Goal: Information Seeking & Learning: Learn about a topic

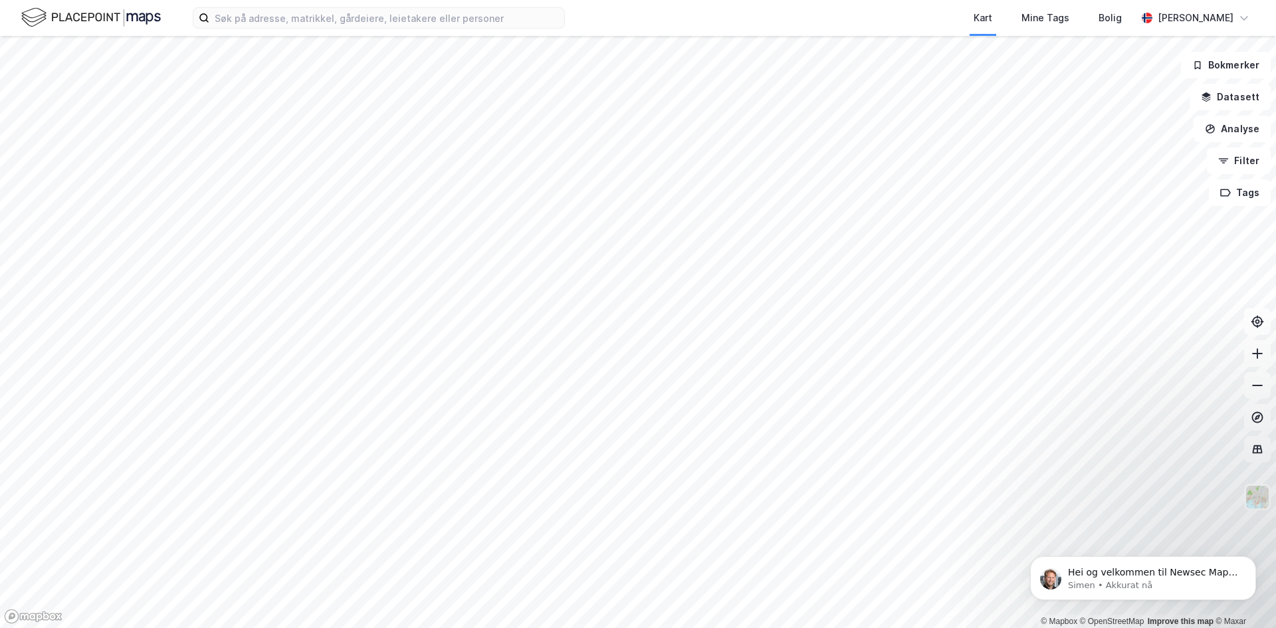
click at [483, 0] on html "Kart Mine Tags Bolig [PERSON_NAME] © Mapbox © OpenStreetMap Improve this map © …" at bounding box center [638, 314] width 1276 height 628
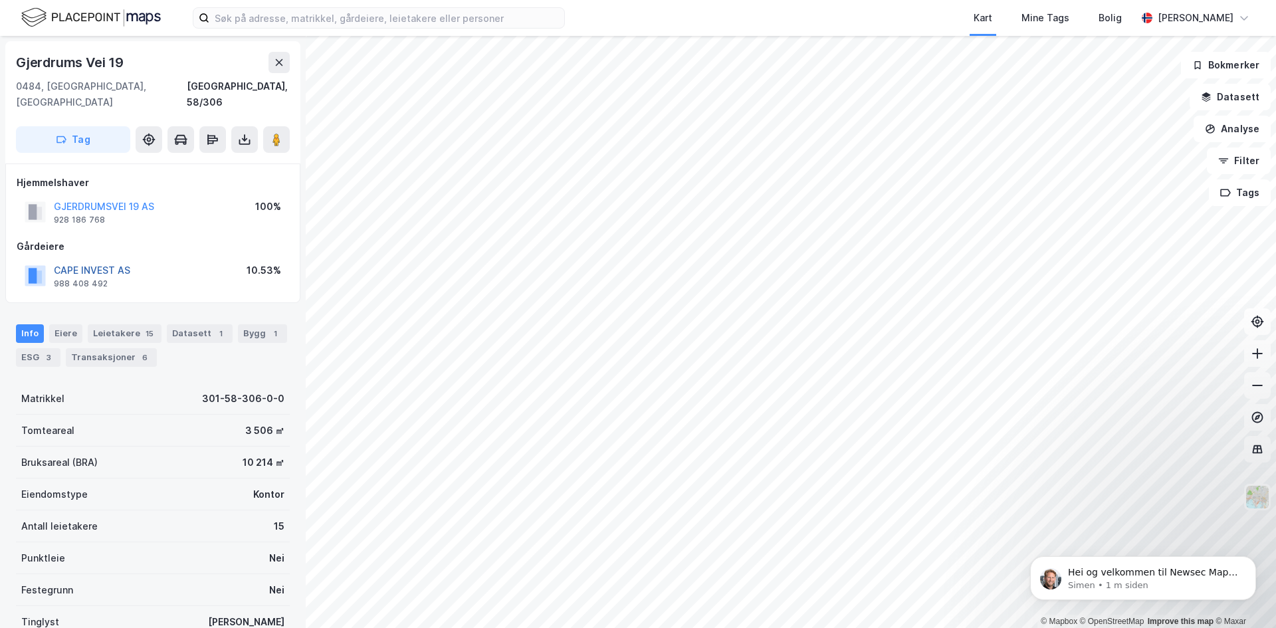
click at [0, 0] on button "CAPE INVEST AS" at bounding box center [0, 0] width 0 height 0
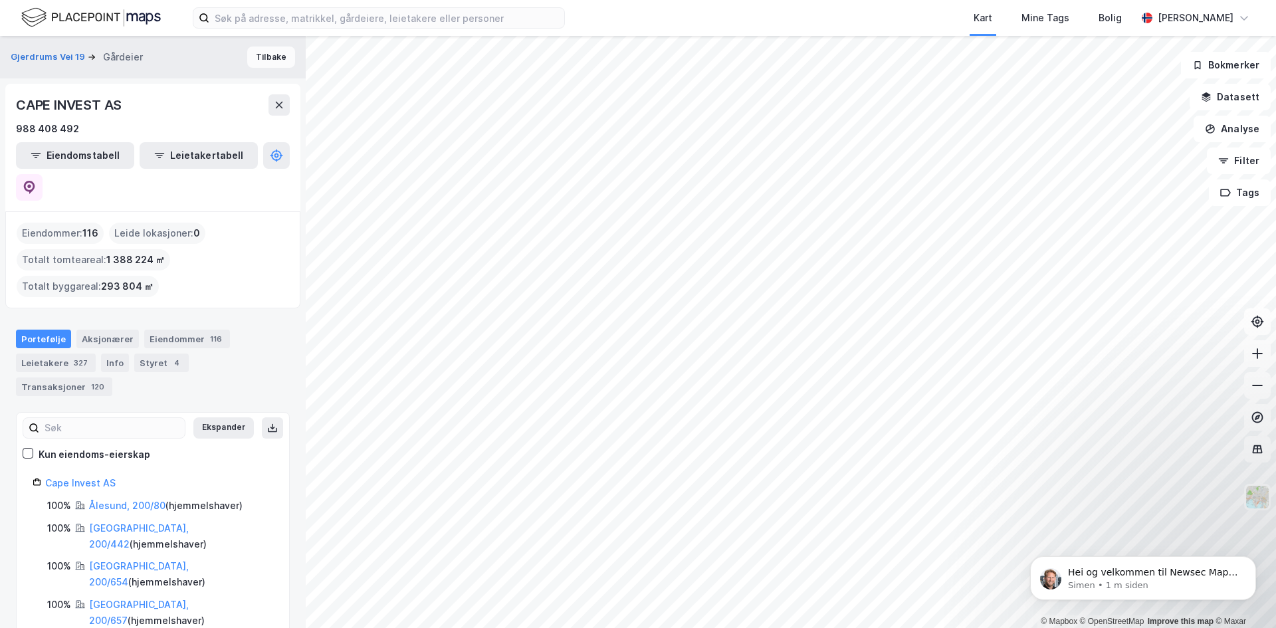
click at [260, 55] on button "Tilbake" at bounding box center [271, 57] width 48 height 21
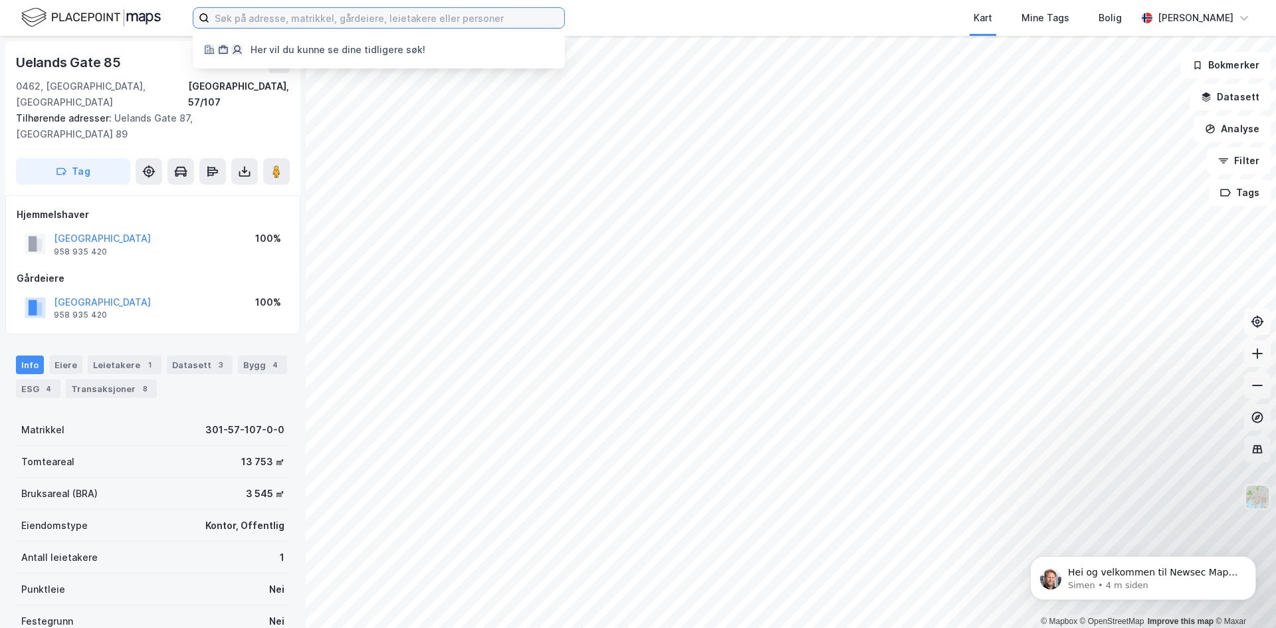
click at [329, 11] on input at bounding box center [386, 18] width 355 height 20
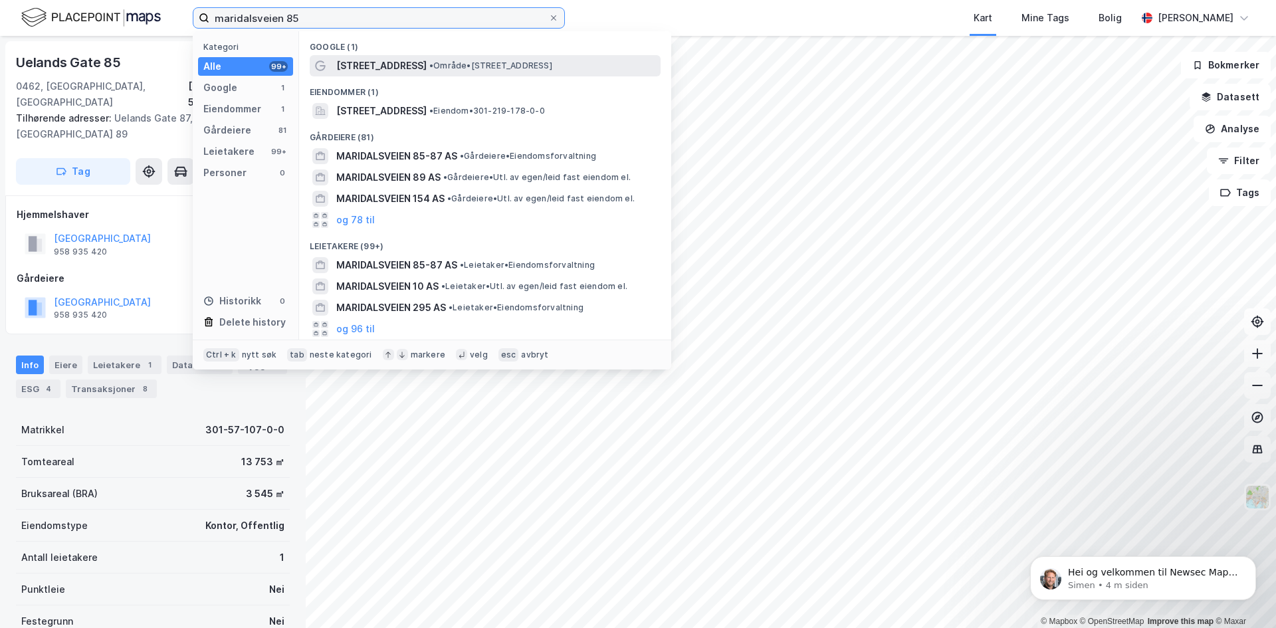
type input "maridalsveien 85"
click at [374, 68] on span "[STREET_ADDRESS]" at bounding box center [381, 66] width 90 height 16
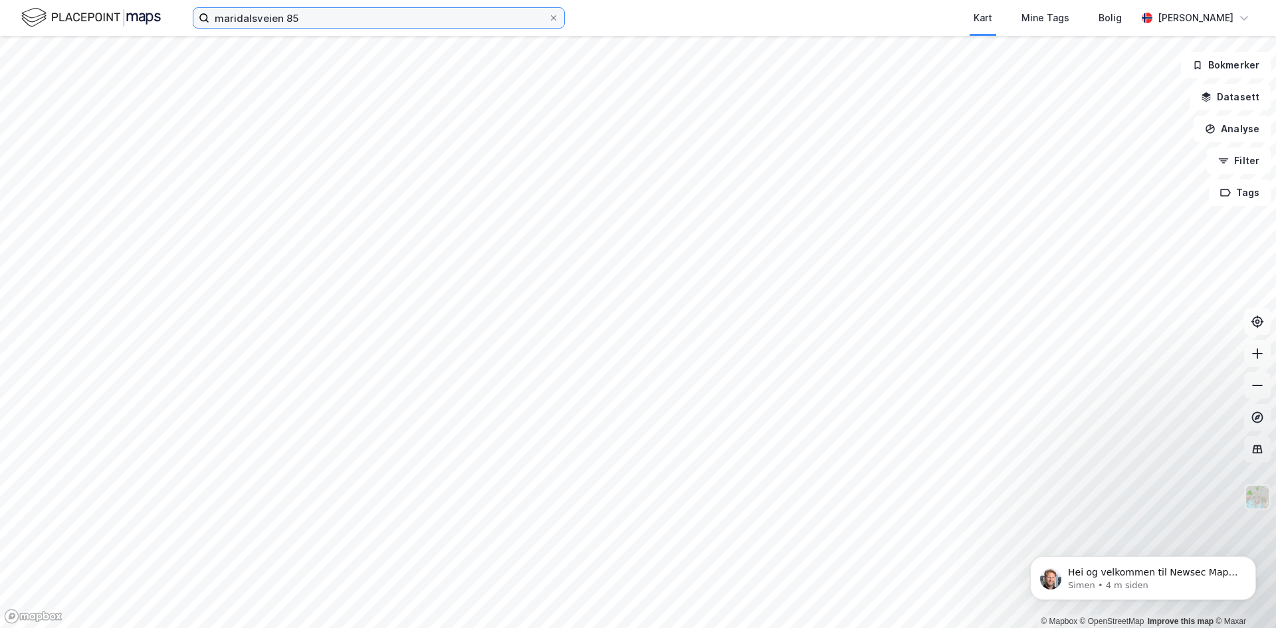
click at [329, 19] on input "maridalsveien 85" at bounding box center [378, 18] width 339 height 20
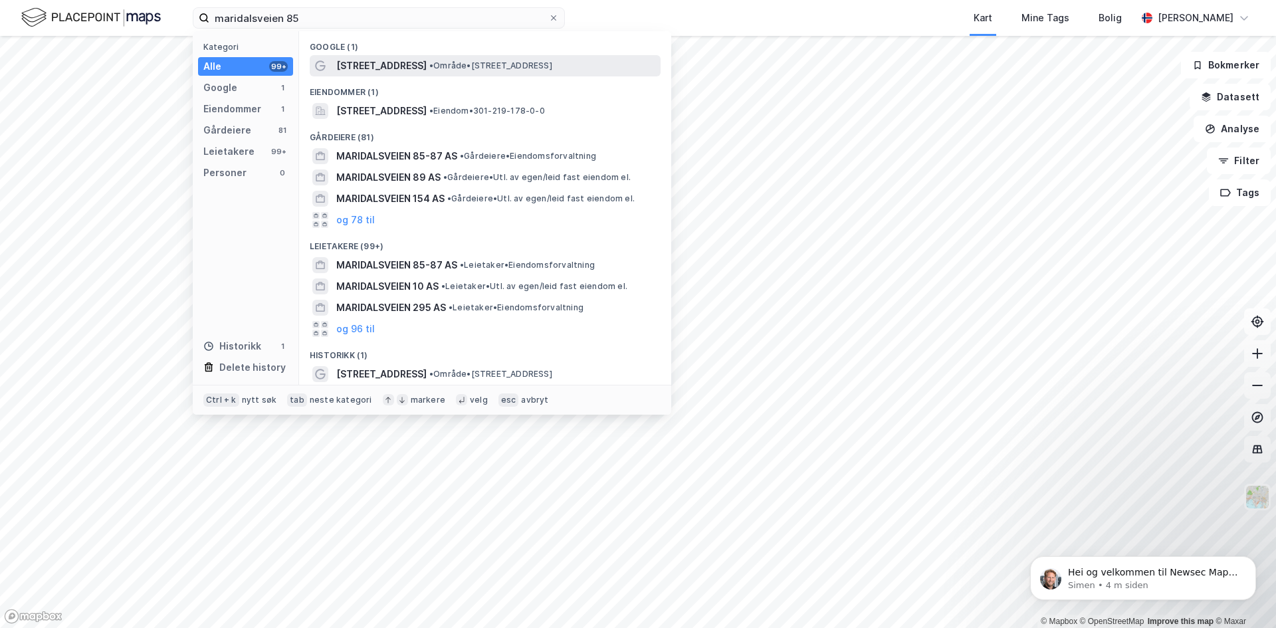
click at [405, 69] on span "[STREET_ADDRESS]" at bounding box center [381, 66] width 90 height 16
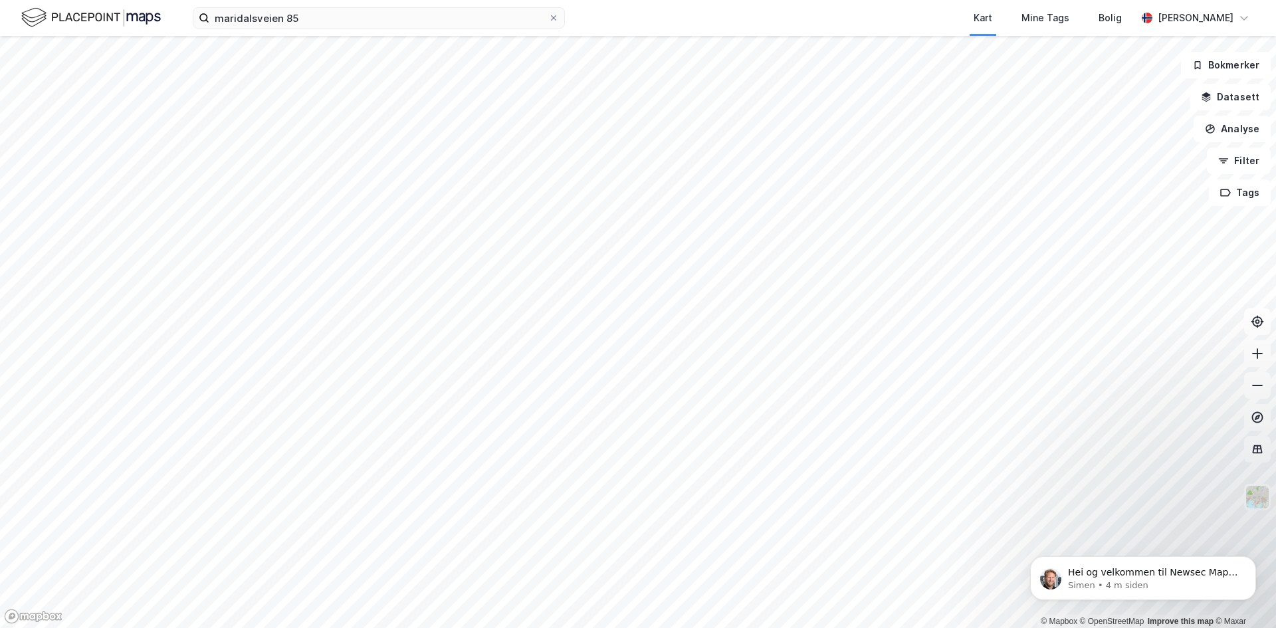
click at [330, 7] on div "maridalsveien 85 Kart Mine Tags Bolig [PERSON_NAME][GEOGRAPHIC_DATA][GEOGRAPHIC…" at bounding box center [638, 18] width 1276 height 36
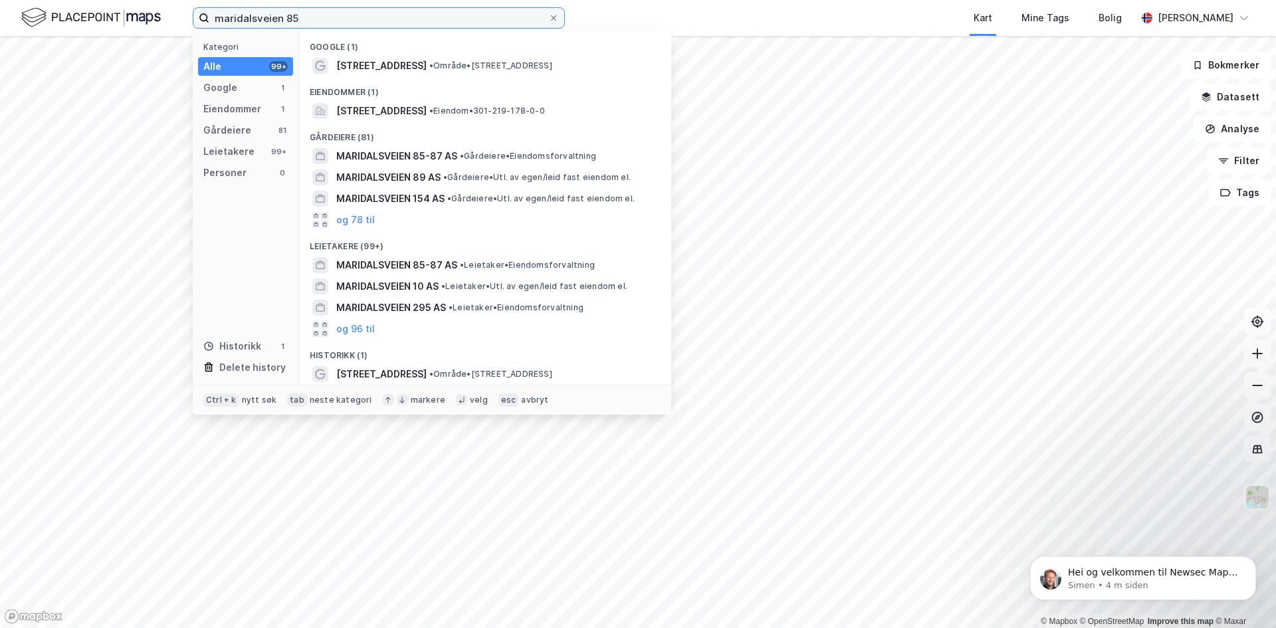
click at [331, 16] on input "maridalsveien 85" at bounding box center [378, 18] width 339 height 20
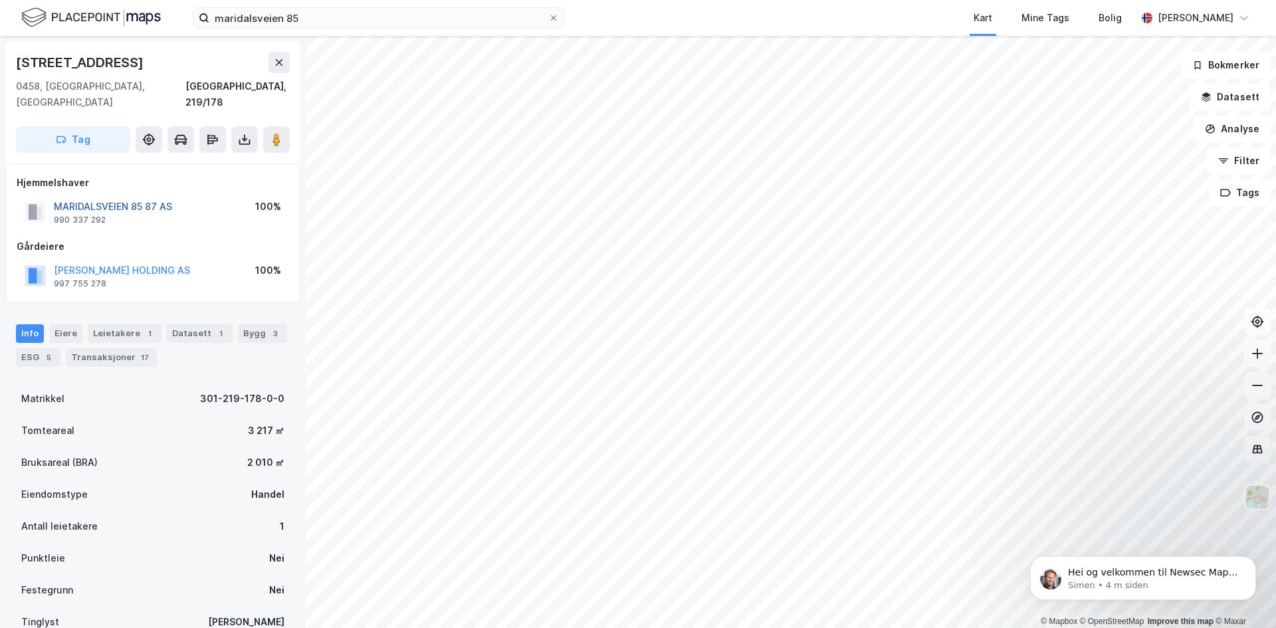
click at [0, 0] on button "MARIDALSVEIEN 85 87 AS" at bounding box center [0, 0] width 0 height 0
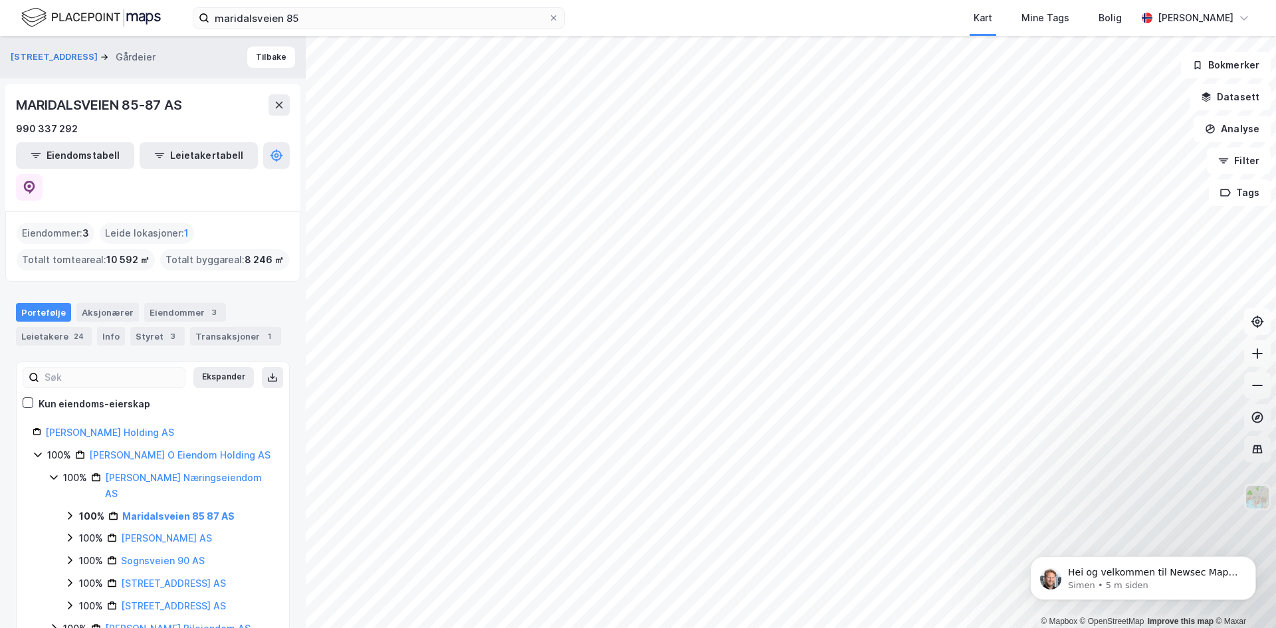
scroll to position [66, 0]
